Goal: Information Seeking & Learning: Learn about a topic

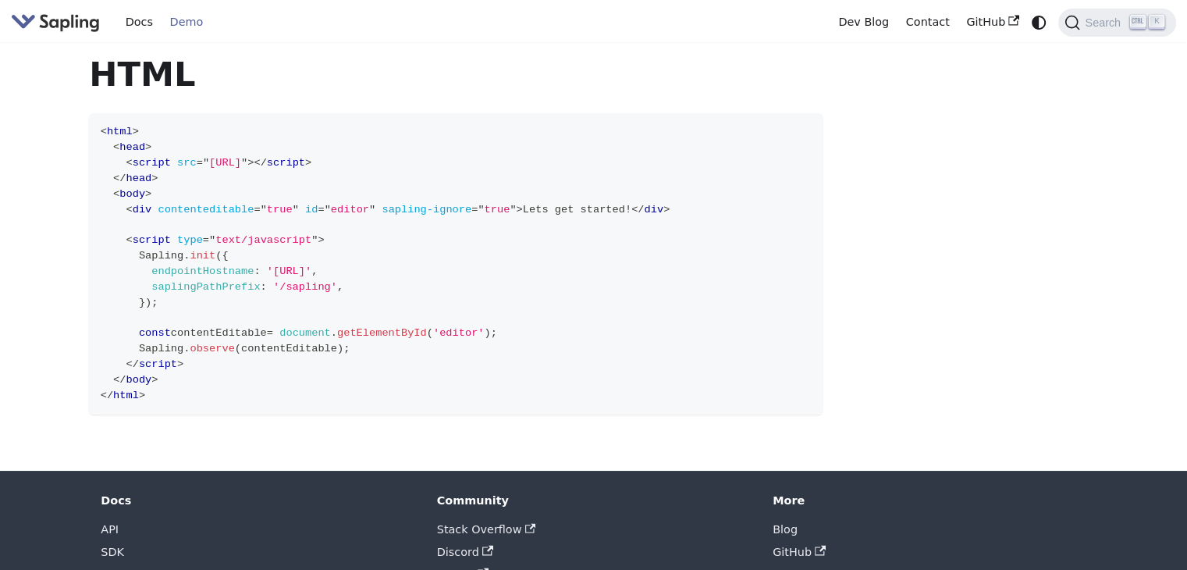
click at [178, 12] on link "Demo" at bounding box center [187, 22] width 50 height 24
drag, startPoint x: 134, startPoint y: 25, endPoint x: 147, endPoint y: 32, distance: 14.3
click at [134, 25] on link "Docs" at bounding box center [139, 22] width 44 height 24
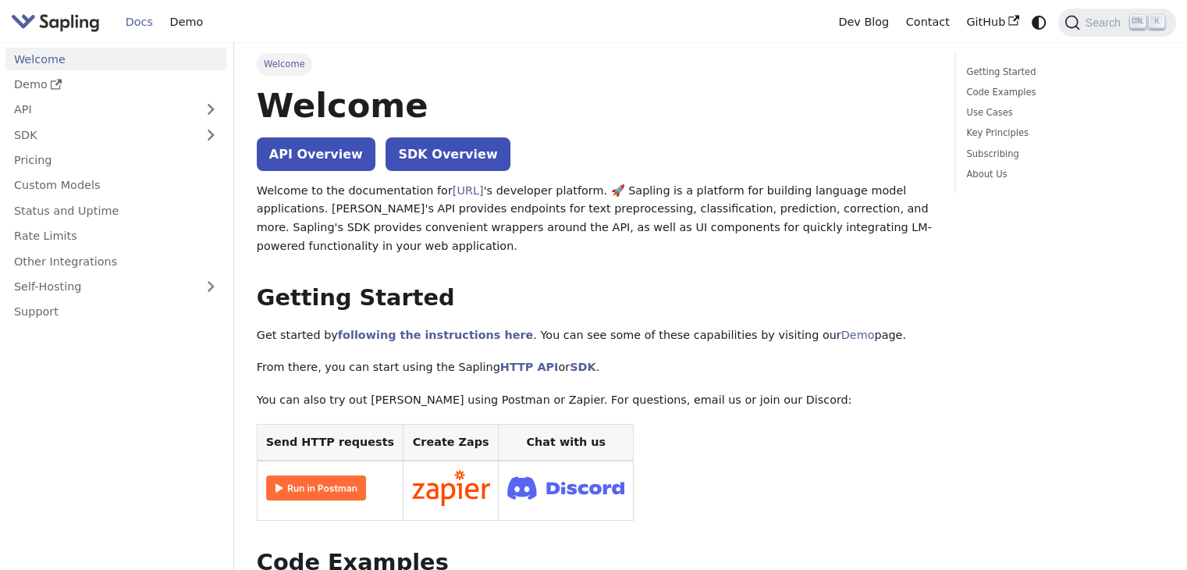
click at [62, 54] on link "Welcome" at bounding box center [115, 59] width 221 height 23
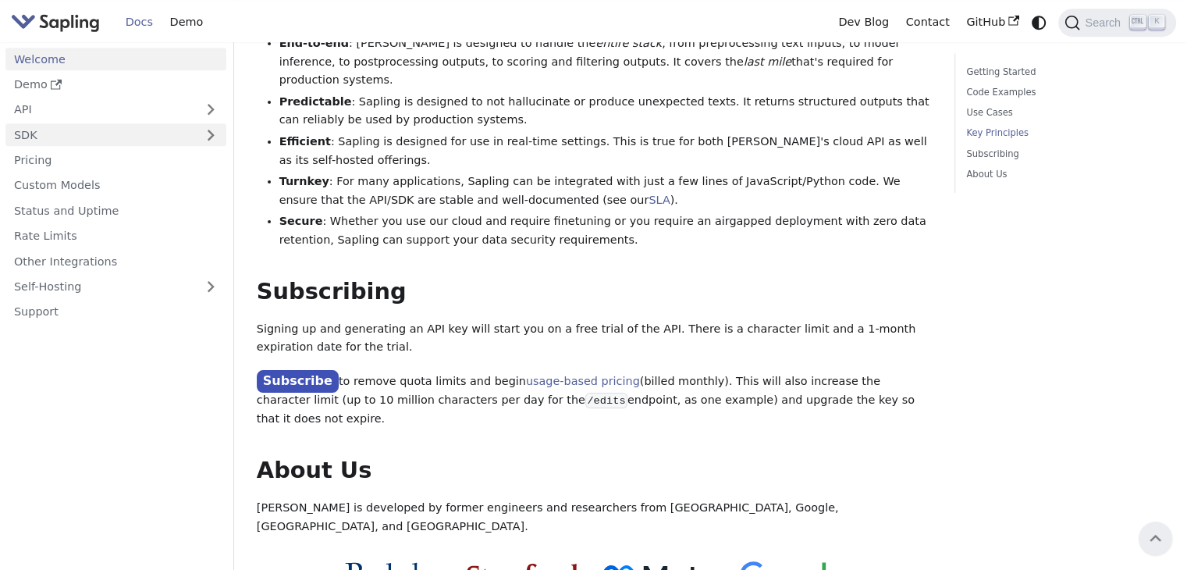
scroll to position [838, 0]
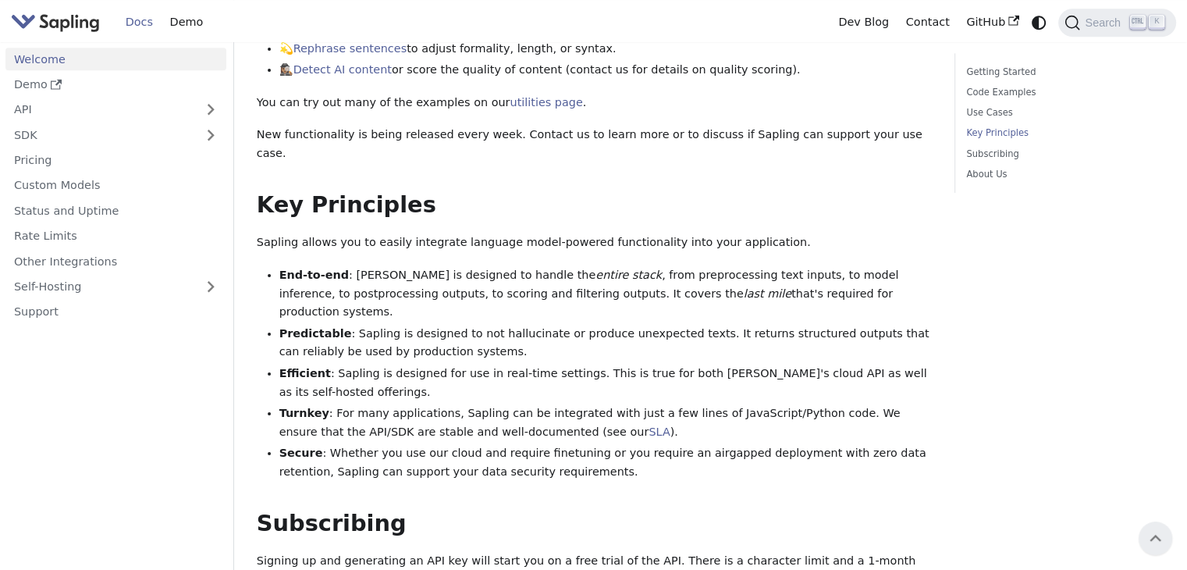
click at [147, 24] on link "Docs" at bounding box center [139, 22] width 44 height 24
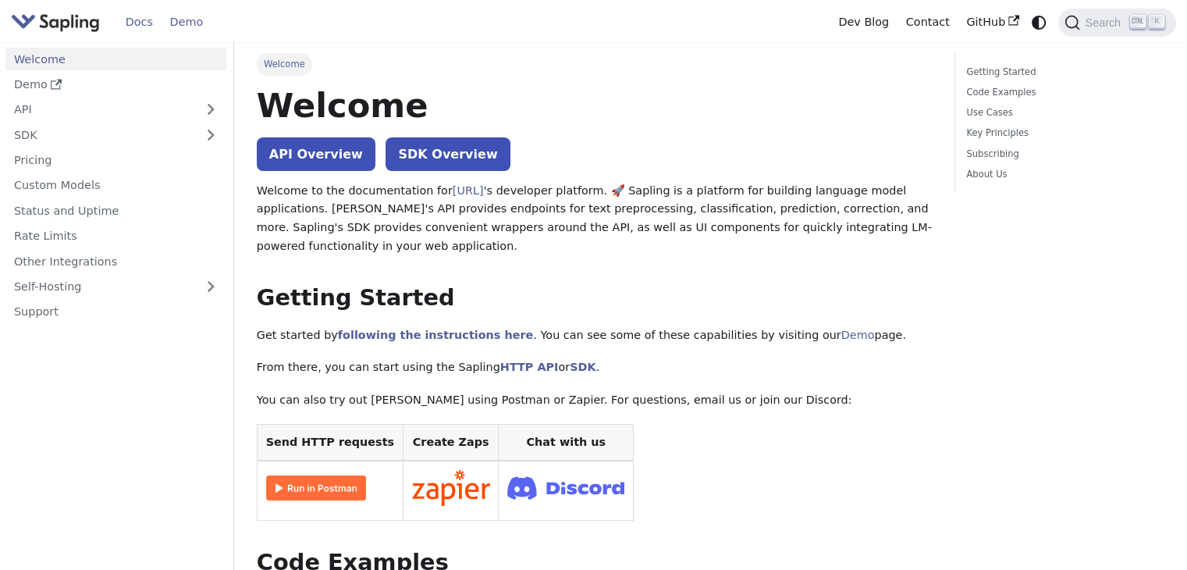
click at [182, 21] on link "Demo" at bounding box center [187, 22] width 50 height 24
